Goal: Communication & Community: Connect with others

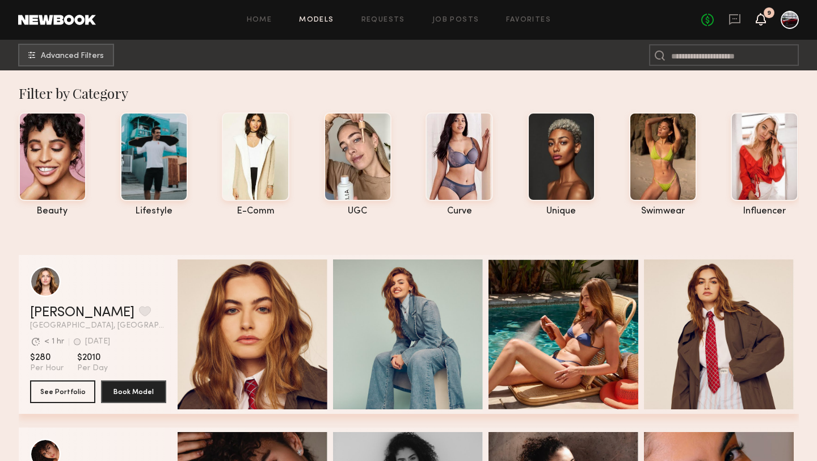
click at [761, 16] on icon at bounding box center [761, 19] width 9 height 8
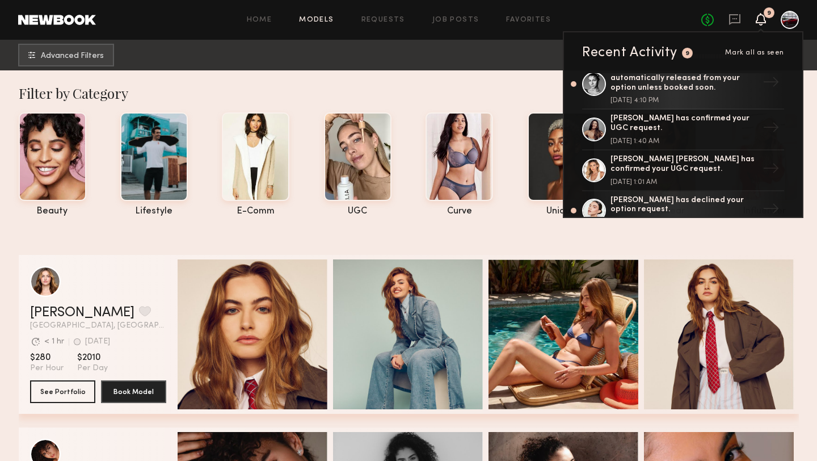
scroll to position [111, 0]
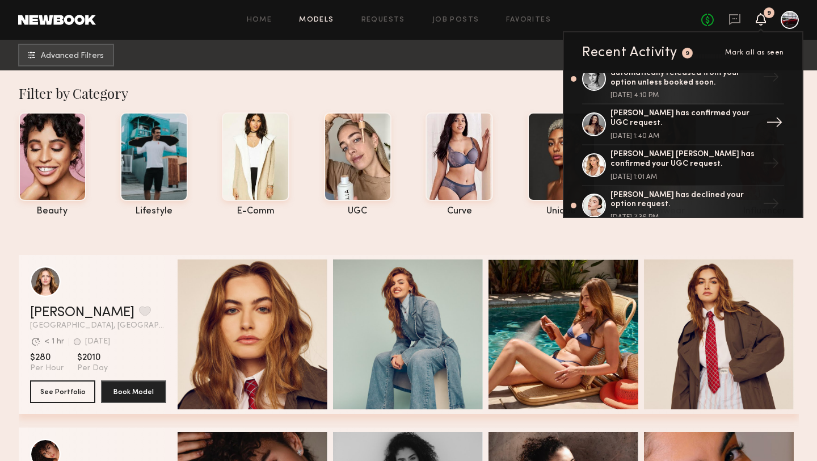
click at [657, 111] on div "[PERSON_NAME] has confirmed your UGC request." at bounding box center [685, 118] width 148 height 19
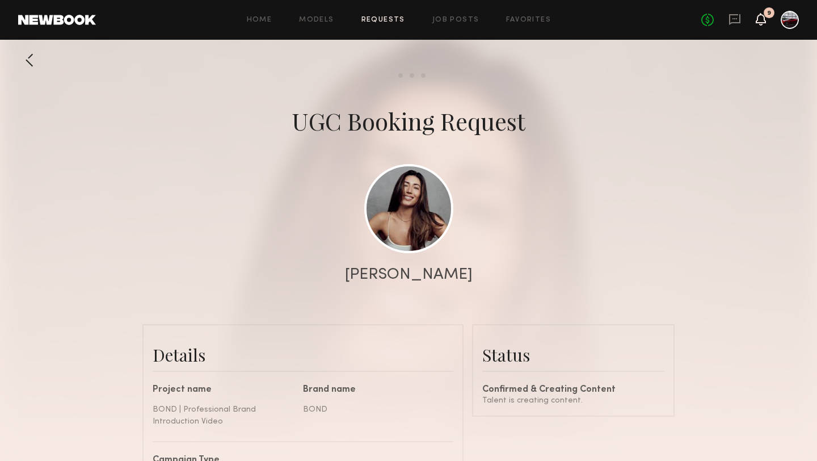
click at [763, 20] on icon at bounding box center [761, 19] width 9 height 8
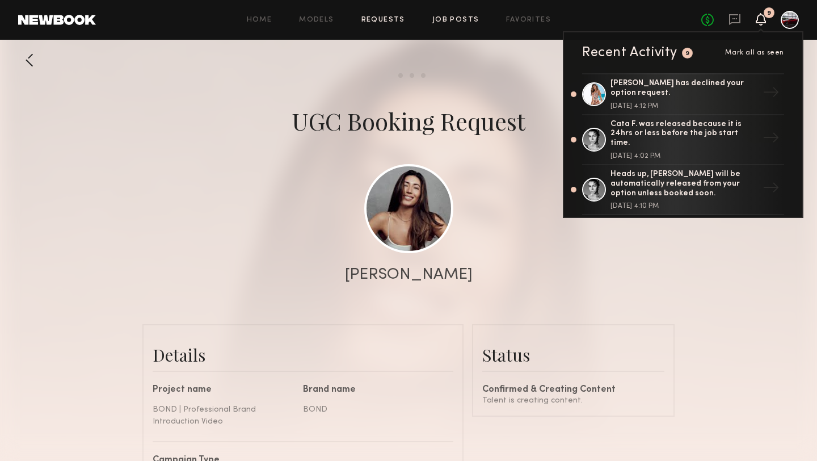
click at [454, 16] on link "Job Posts" at bounding box center [456, 19] width 47 height 7
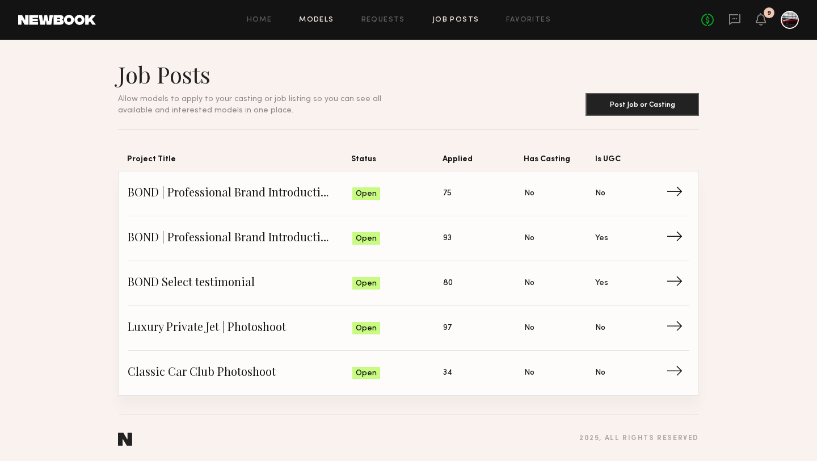
click at [316, 20] on link "Models" at bounding box center [316, 19] width 35 height 7
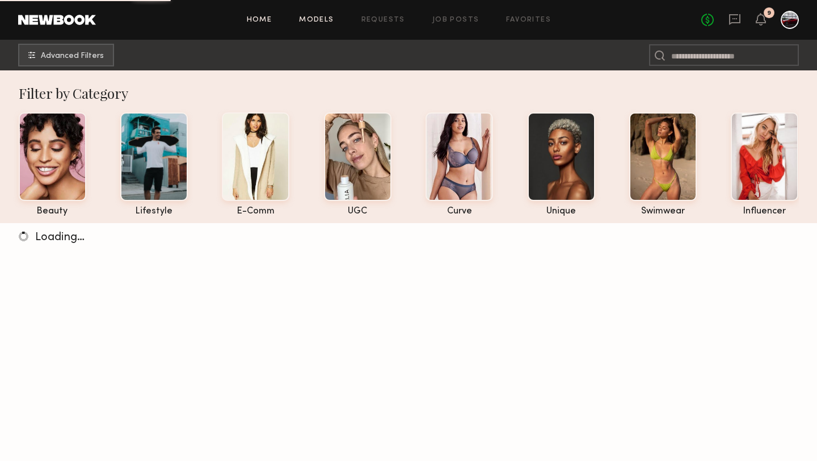
click at [266, 20] on link "Home" at bounding box center [260, 19] width 26 height 7
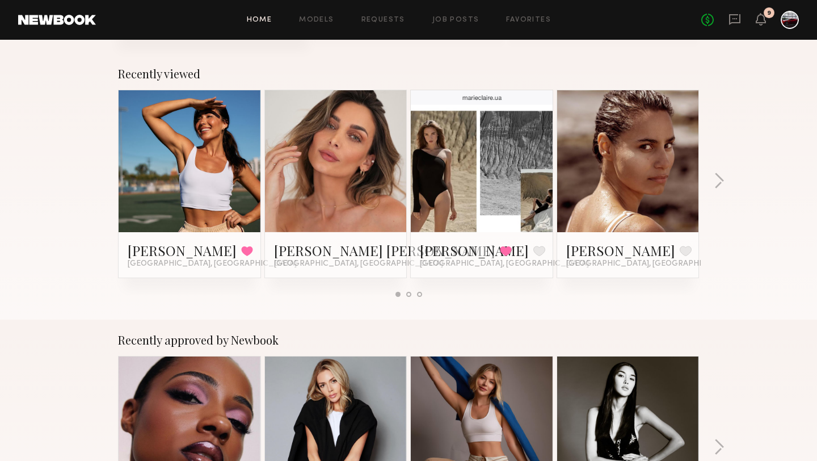
scroll to position [191, 0]
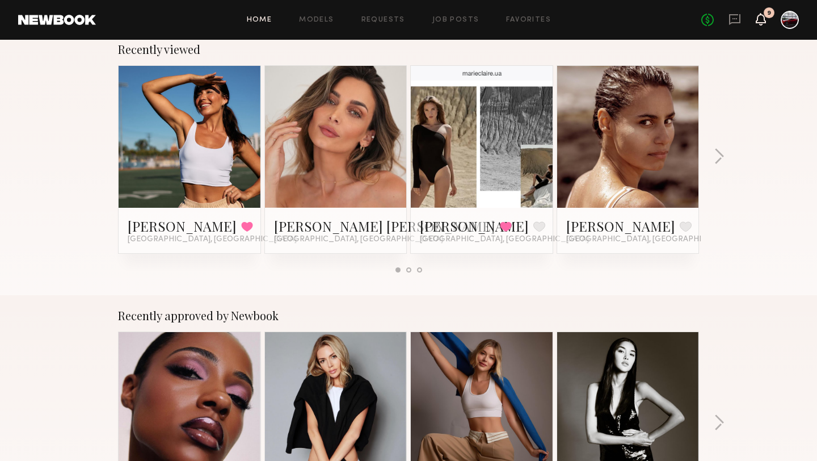
click at [759, 18] on icon at bounding box center [761, 19] width 9 height 8
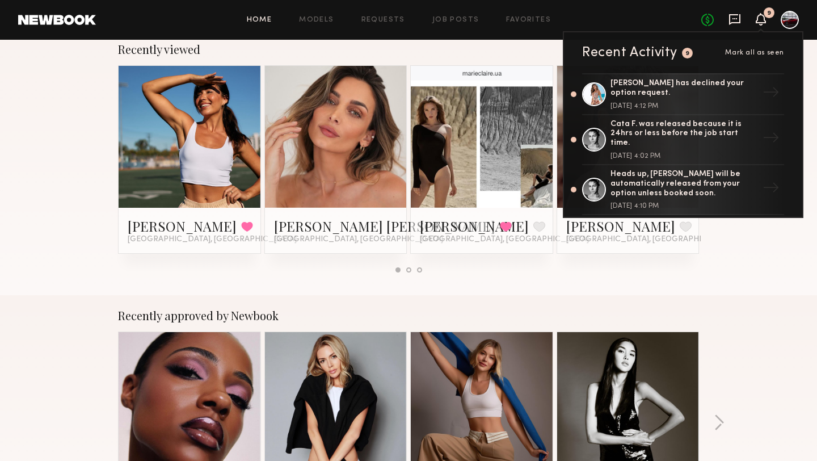
click at [733, 14] on icon at bounding box center [734, 19] width 11 height 11
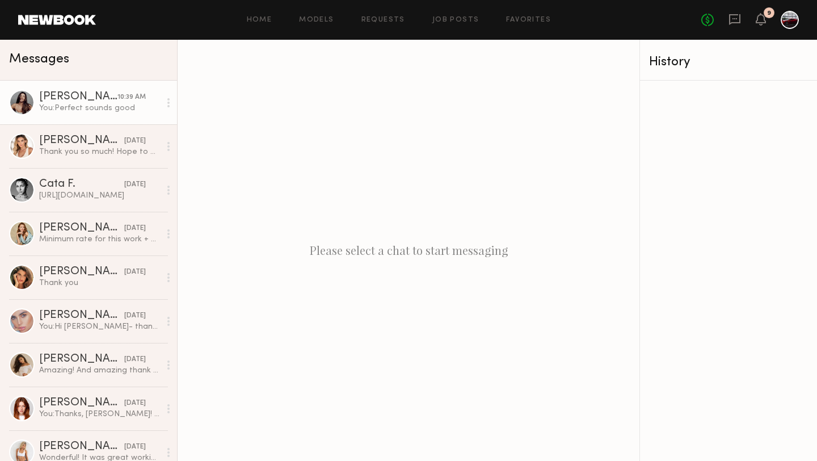
click at [85, 105] on div "You: Perfect sounds good" at bounding box center [99, 108] width 121 height 11
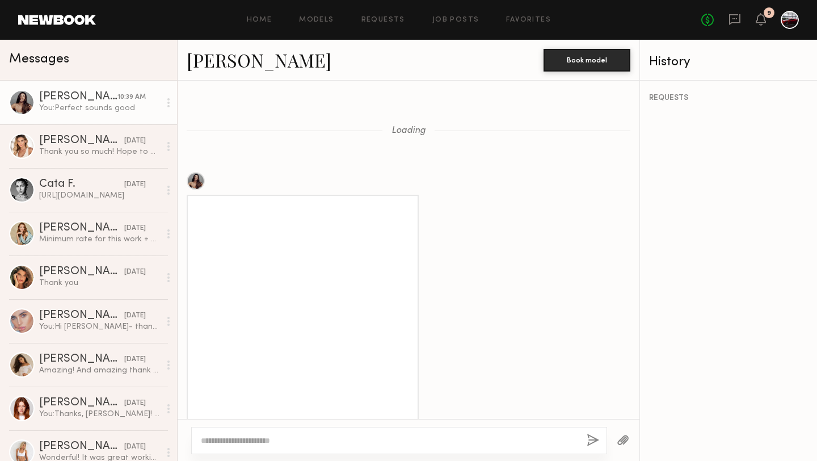
scroll to position [571, 0]
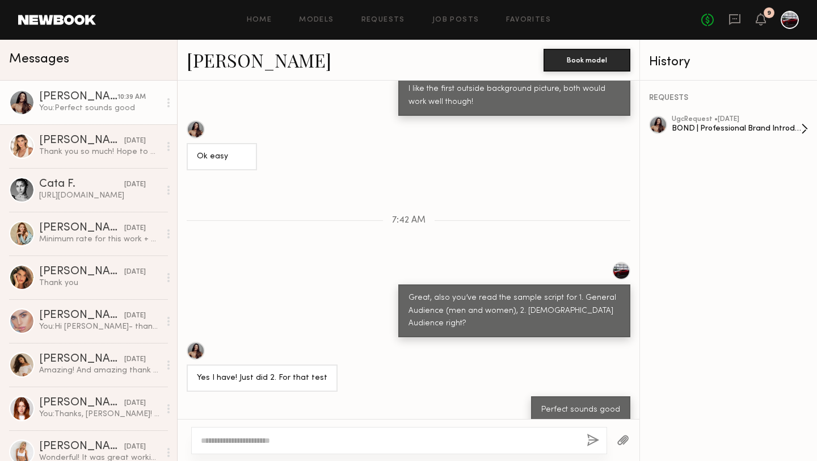
click at [742, 125] on div "BOND | Professional Brand Introduction Video" at bounding box center [736, 128] width 129 height 11
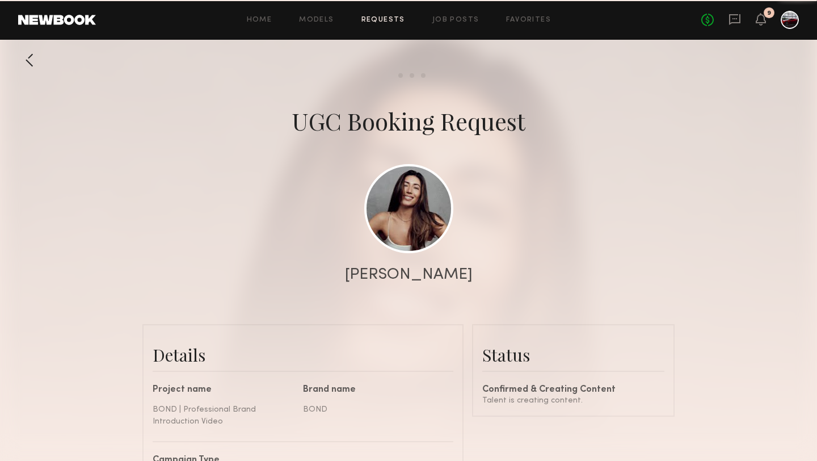
scroll to position [2667, 0]
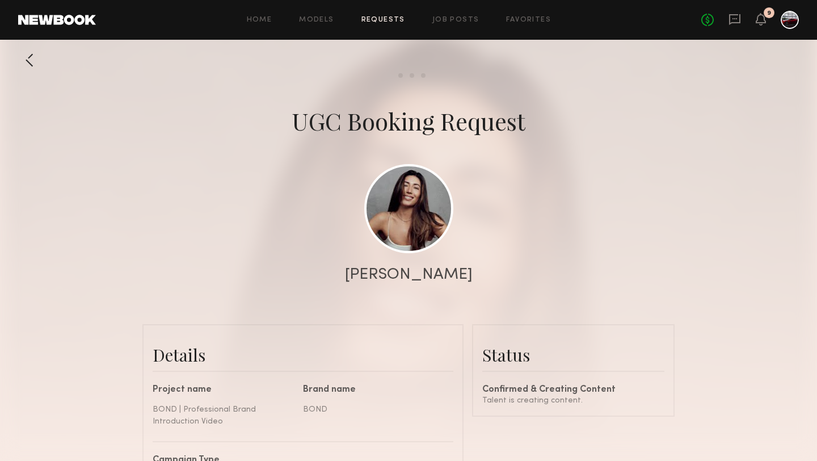
click at [755, 23] on div "No fees up to $5,000 9" at bounding box center [751, 20] width 98 height 18
click at [761, 19] on icon at bounding box center [761, 19] width 9 height 8
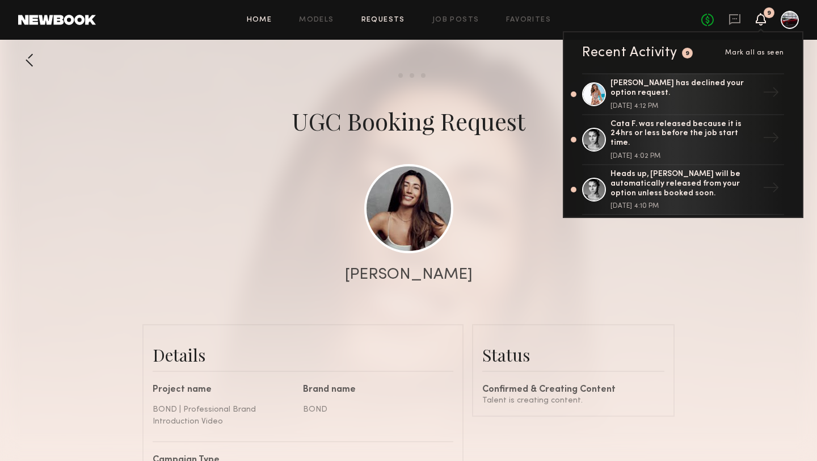
click at [252, 20] on link "Home" at bounding box center [260, 19] width 26 height 7
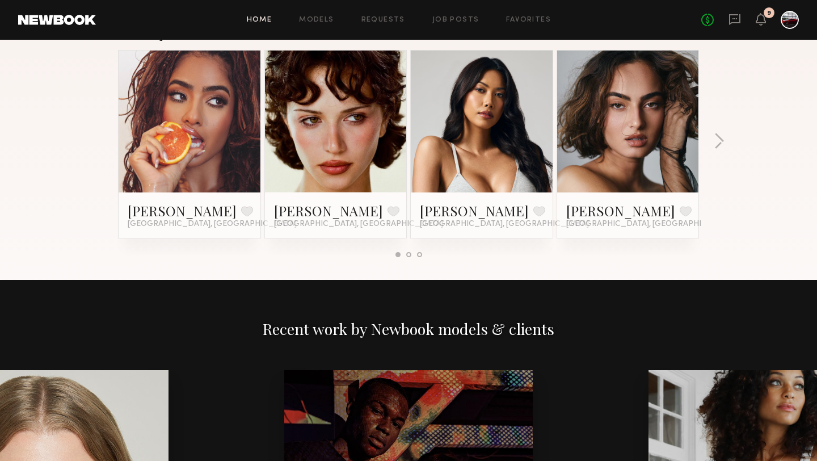
scroll to position [1006, 0]
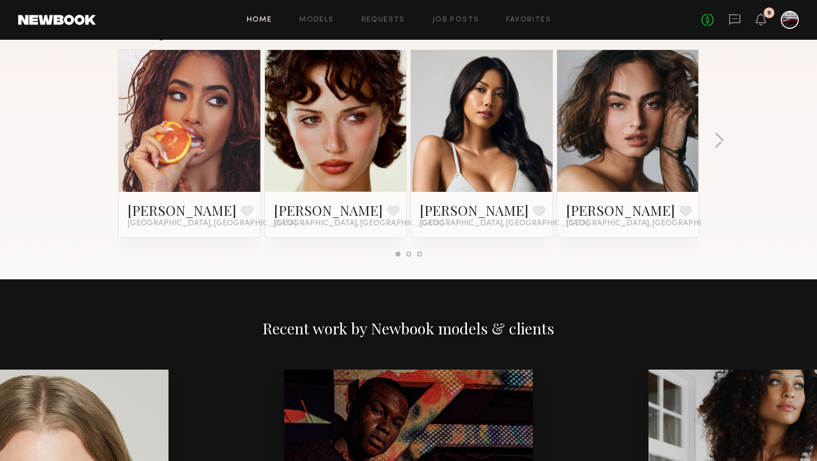
click at [199, 141] on link at bounding box center [189, 121] width 69 height 142
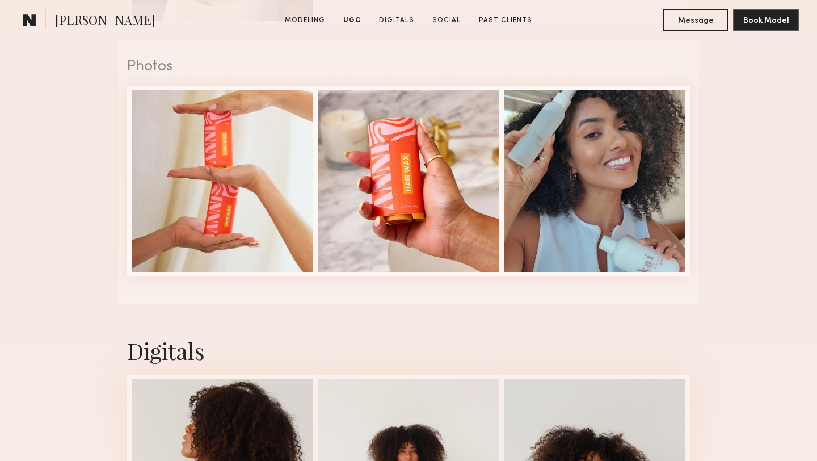
scroll to position [1777, 0]
